Goal: Task Accomplishment & Management: Manage account settings

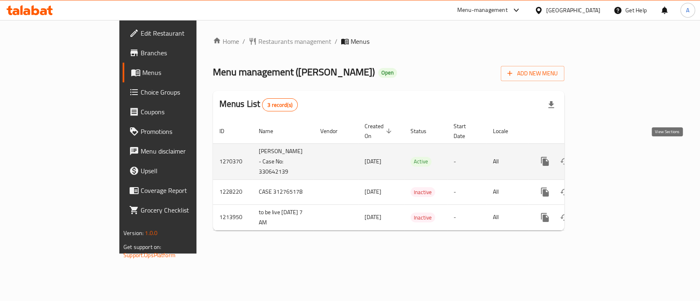
click at [609, 157] on icon "enhanced table" at bounding box center [604, 162] width 10 height 10
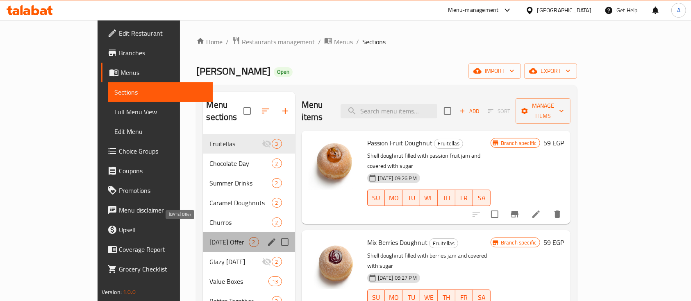
click at [209, 237] on span "[DATE] Offer" at bounding box center [228, 242] width 39 height 10
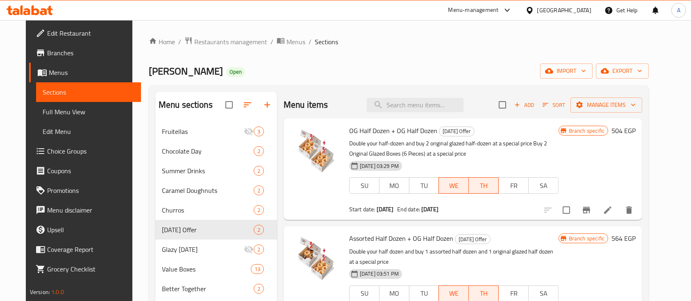
scroll to position [131, 0]
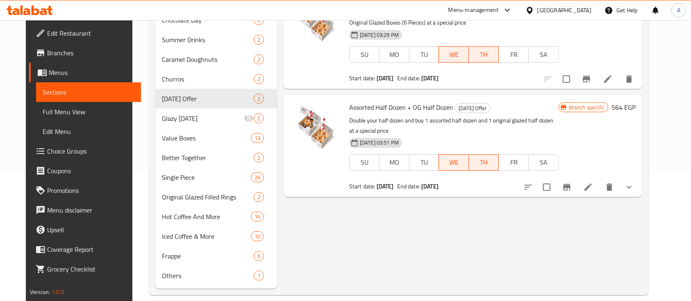
click at [616, 196] on div at bounding box center [578, 187] width 121 height 20
click at [592, 185] on icon at bounding box center [587, 187] width 7 height 7
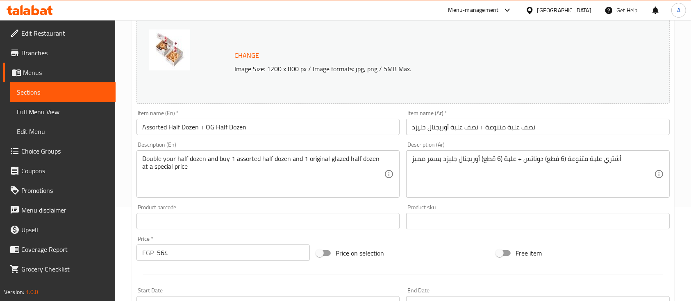
scroll to position [95, 0]
click at [269, 126] on input "Assorted Half Dozen + OG Half Dozen" at bounding box center [267, 126] width 263 height 16
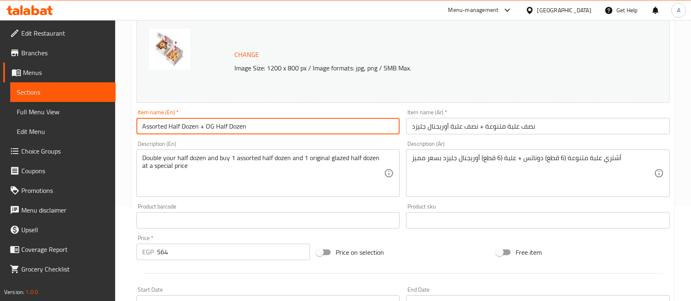
click at [269, 126] on input "Assorted Half Dozen + OG Half Dozen" at bounding box center [267, 126] width 263 height 16
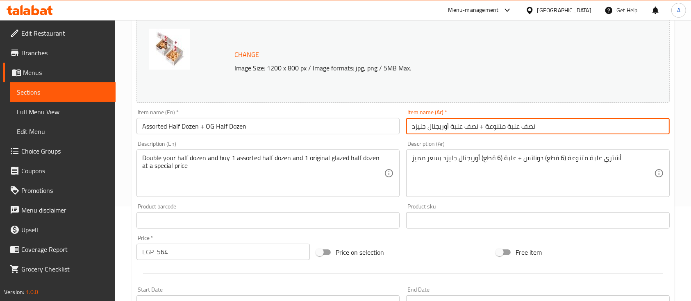
click at [513, 121] on input "نصف علبة متنوعة + نصف علبة أوريجنال جليزد" at bounding box center [537, 126] width 263 height 16
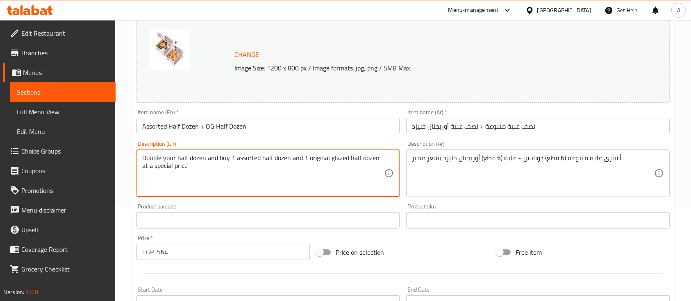
click at [214, 169] on textarea "Double your half dozen and buy 1 assorted half dozen and 1 original glazed half…" at bounding box center [263, 173] width 242 height 39
